Goal: Task Accomplishment & Management: Manage account settings

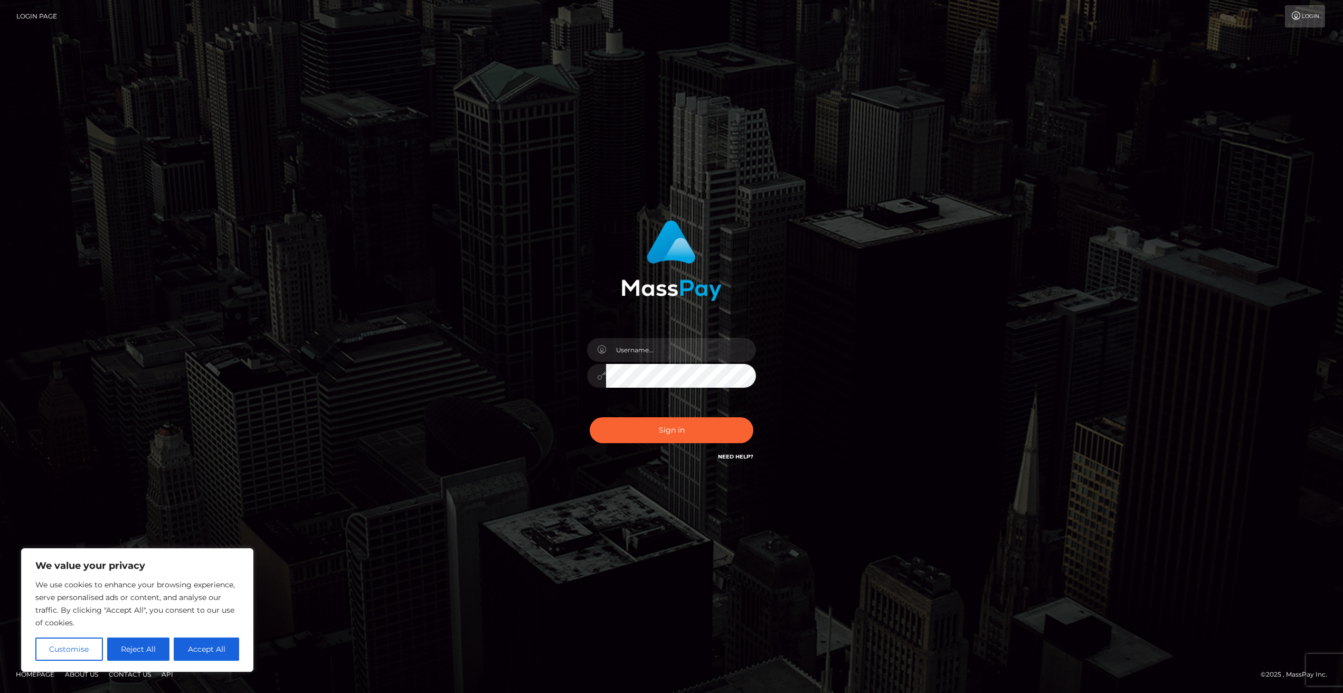
click at [169, 251] on div "Sign in" at bounding box center [671, 346] width 1343 height 427
click at [636, 262] on img at bounding box center [671, 260] width 100 height 81
click at [672, 257] on img at bounding box center [671, 260] width 100 height 81
click at [248, 249] on div "Sign in" at bounding box center [671, 346] width 1343 height 427
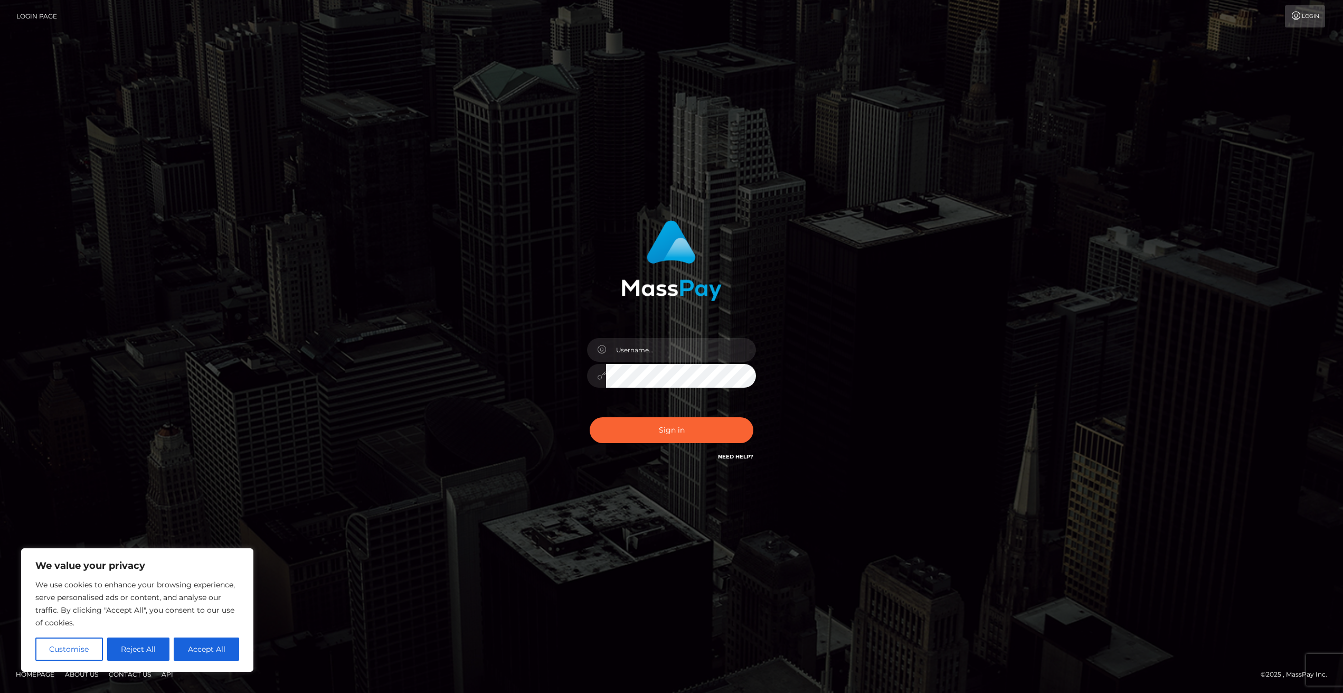
click at [409, 341] on div "Sign in" at bounding box center [672, 346] width 602 height 269
click at [197, 654] on button "Accept All" at bounding box center [206, 648] width 65 height 23
checkbox input "true"
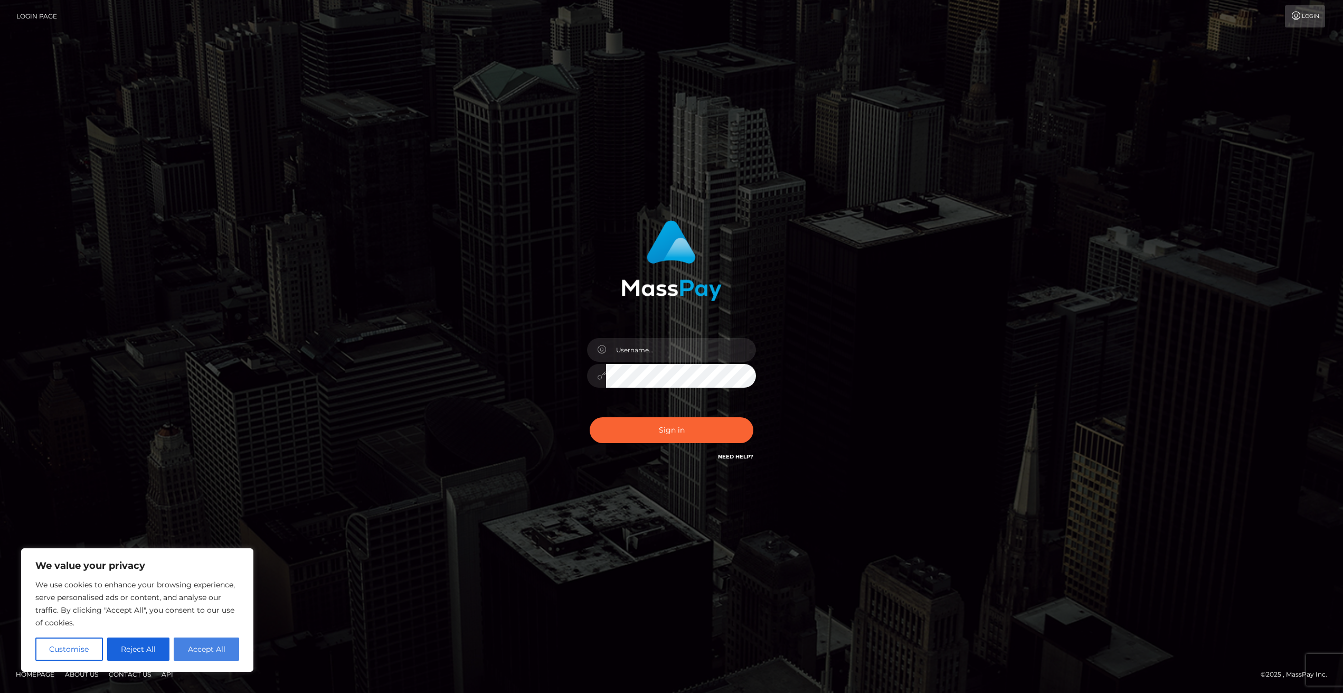
checkbox input "true"
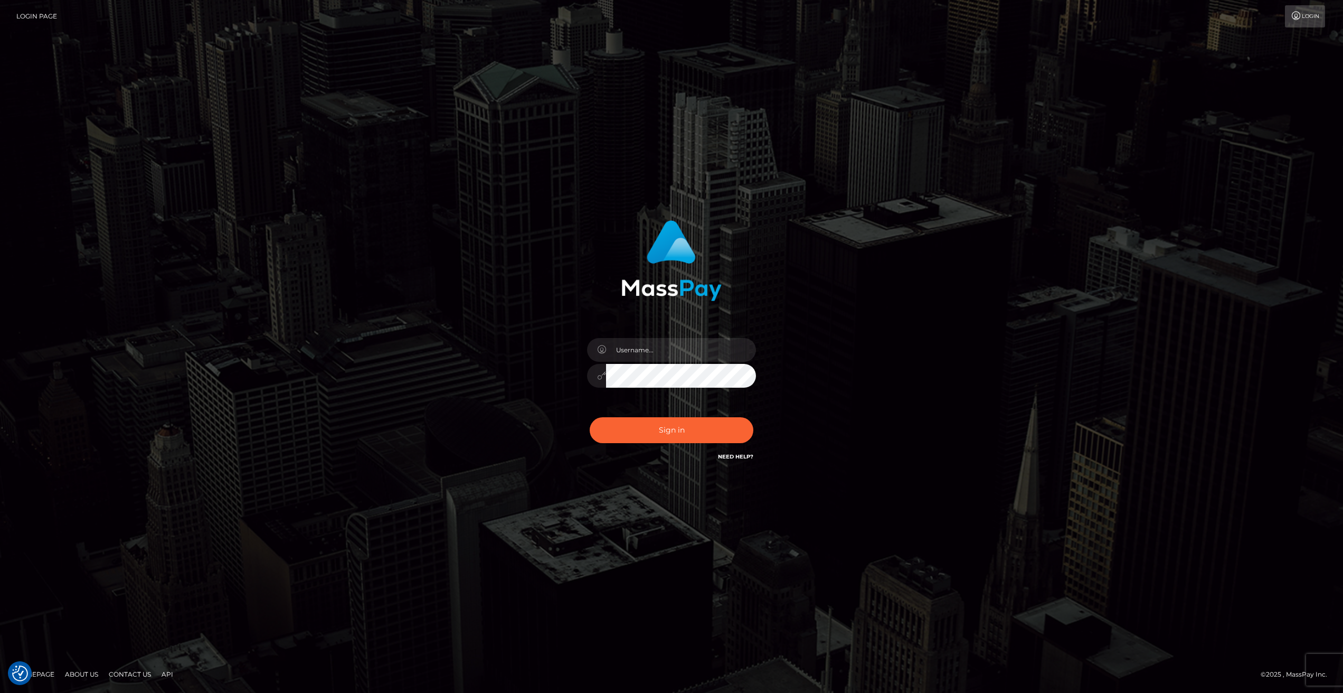
click at [317, 421] on div "Sign in" at bounding box center [671, 346] width 1343 height 427
